Goal: Task Accomplishment & Management: Use online tool/utility

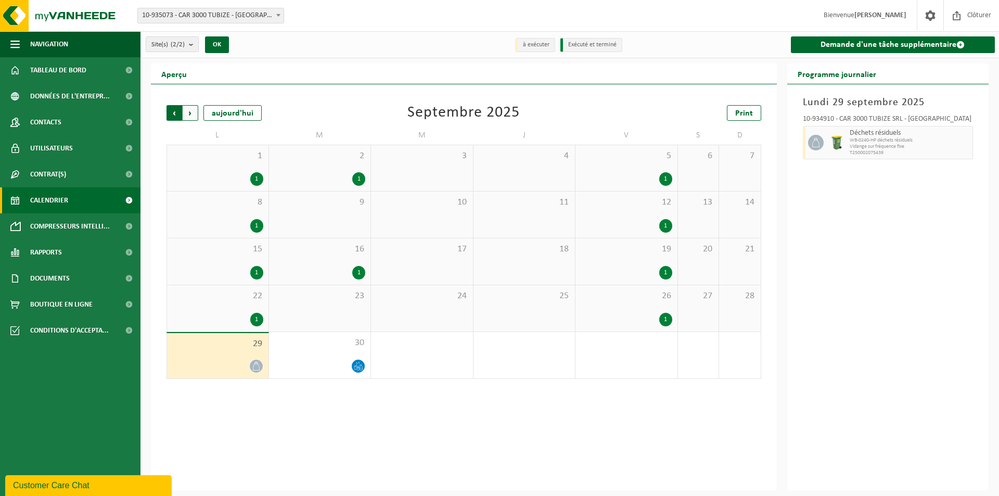
click at [193, 115] on span "Suivant" at bounding box center [191, 113] width 16 height 16
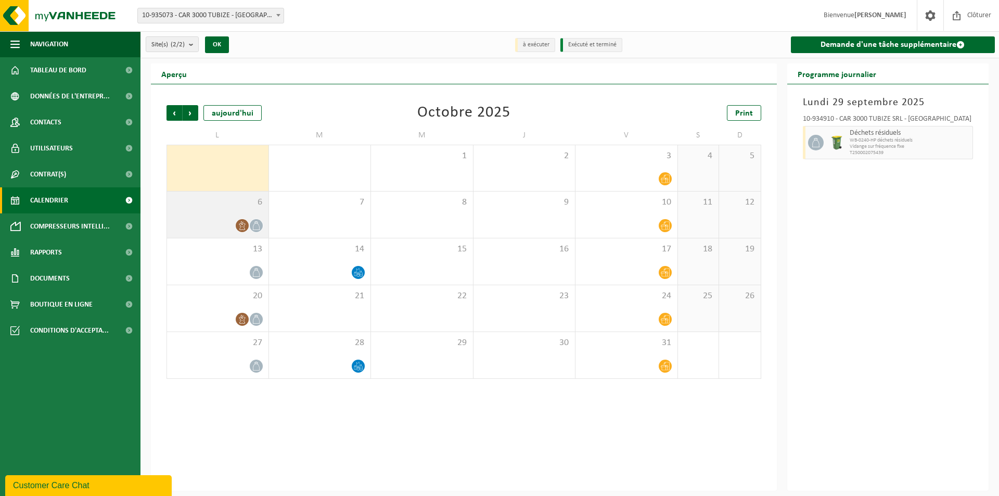
click at [228, 222] on div at bounding box center [217, 226] width 91 height 14
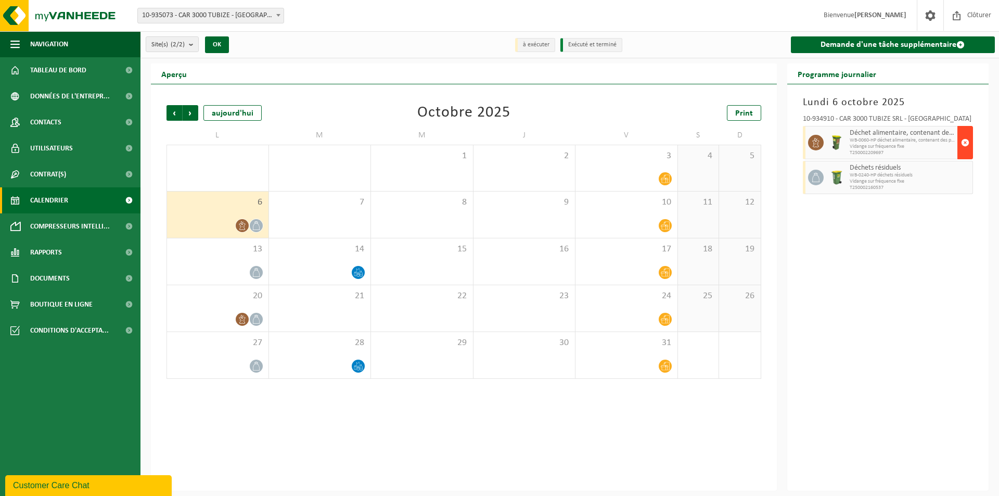
click at [969, 142] on span "button" at bounding box center [965, 142] width 8 height 21
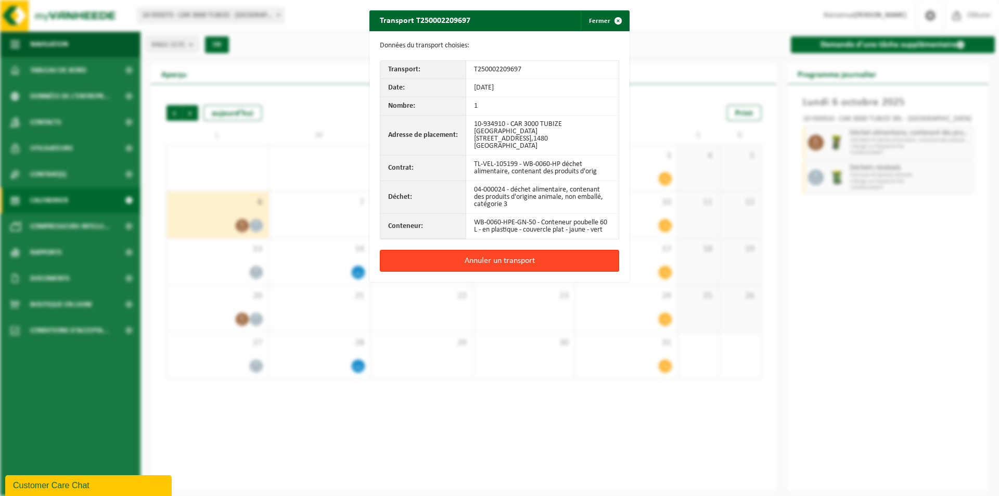
click at [513, 250] on button "Annuler un transport" at bounding box center [499, 261] width 239 height 22
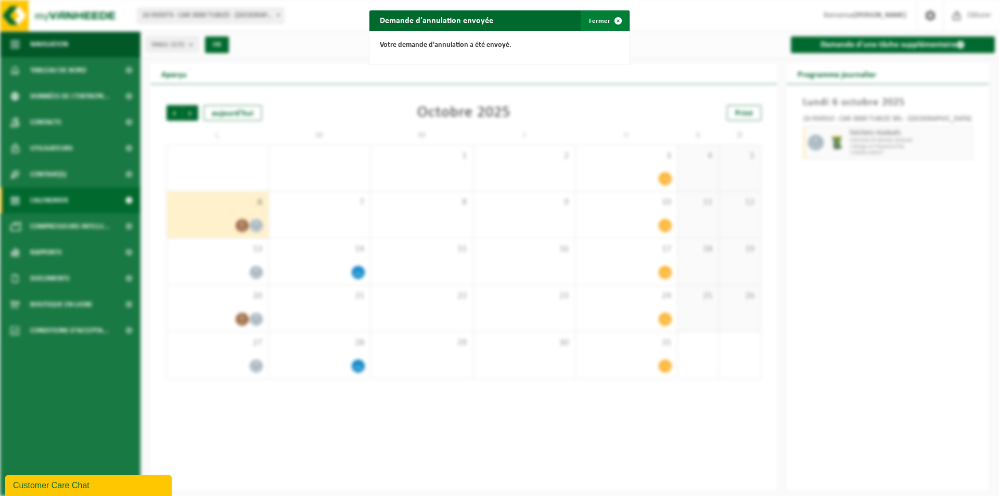
click at [598, 21] on button "Fermer" at bounding box center [605, 20] width 48 height 21
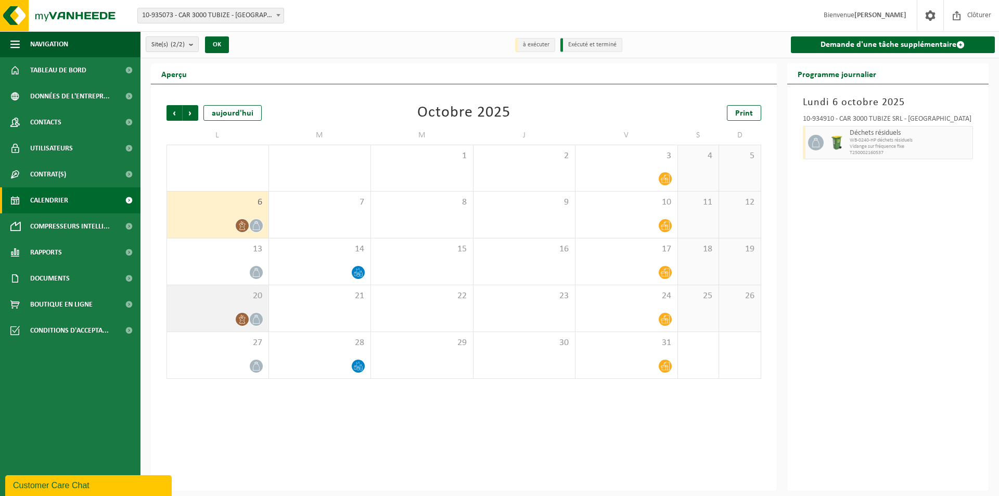
click at [238, 319] on icon at bounding box center [242, 319] width 9 height 9
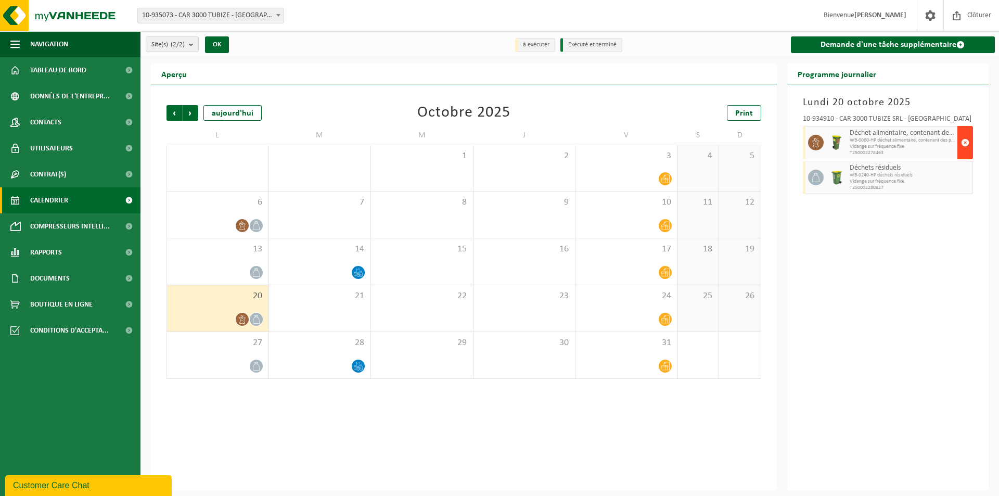
click at [966, 139] on span "button" at bounding box center [965, 142] width 8 height 21
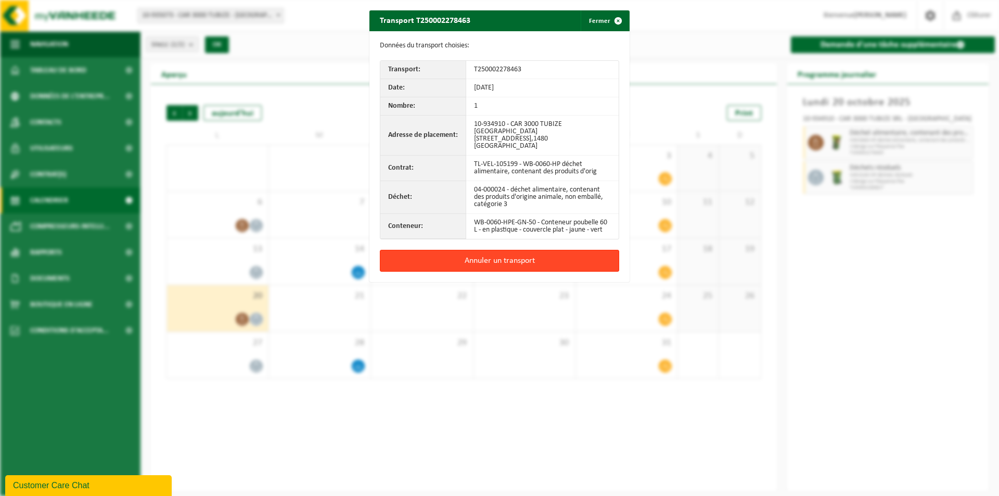
click at [515, 250] on button "Annuler un transport" at bounding box center [499, 261] width 239 height 22
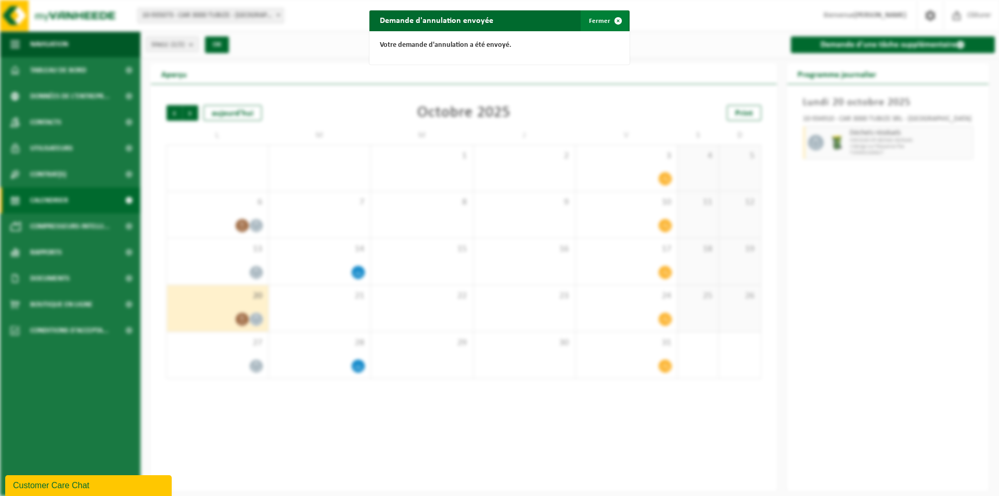
click at [590, 20] on button "Fermer" at bounding box center [605, 20] width 48 height 21
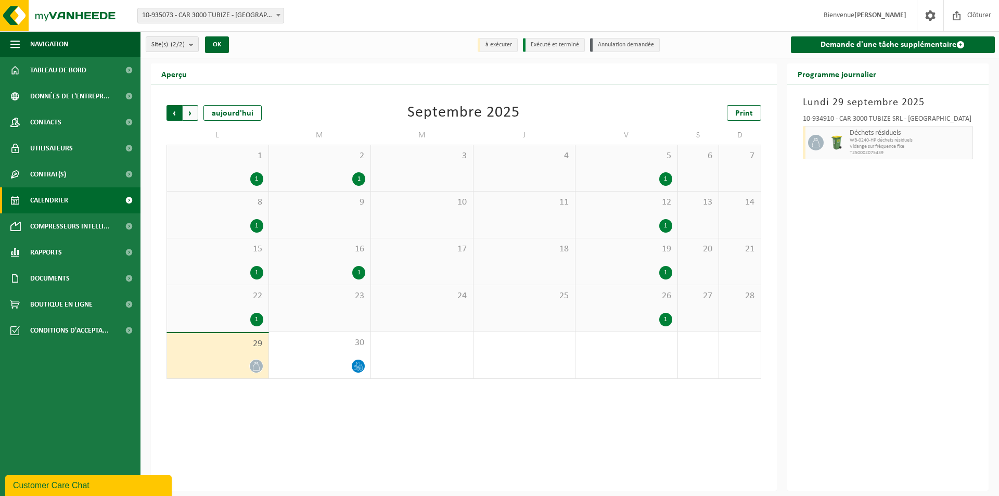
click at [188, 109] on span "Suivant" at bounding box center [191, 113] width 16 height 16
